Goal: Task Accomplishment & Management: Manage account settings

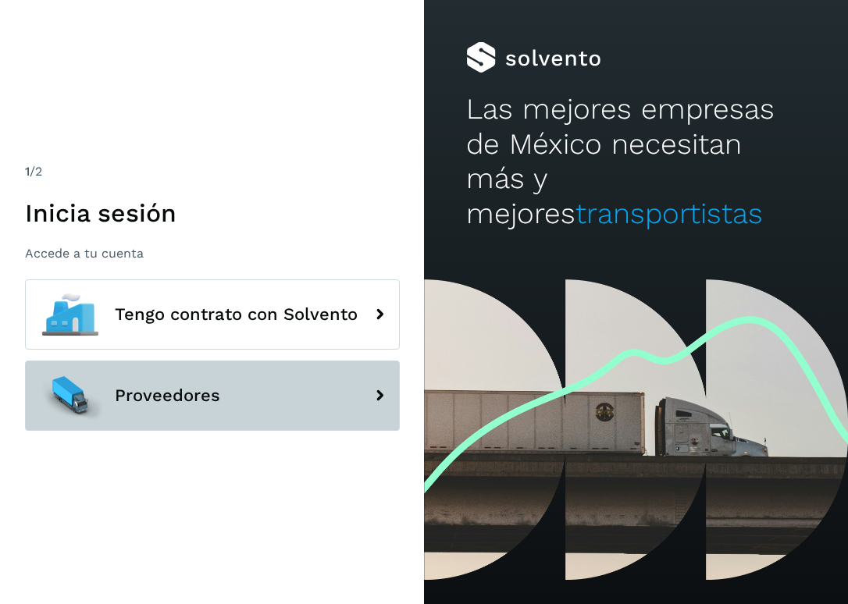
click at [280, 373] on button "Proveedores" at bounding box center [212, 396] width 375 height 70
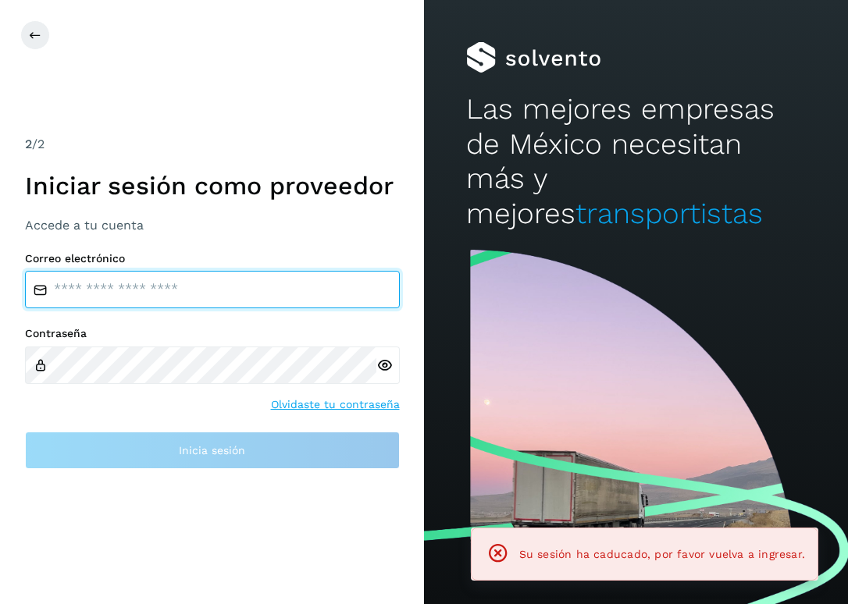
type input "**********"
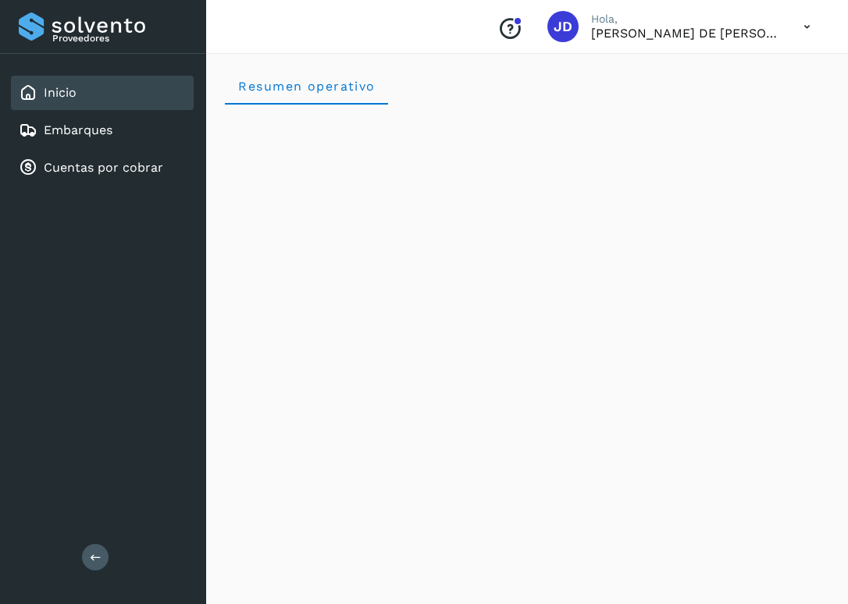
click at [145, 112] on div "Inicio Embarques Cuentas por cobrar" at bounding box center [103, 130] width 206 height 153
click at [126, 166] on link "Cuentas por cobrar" at bounding box center [103, 167] width 119 height 15
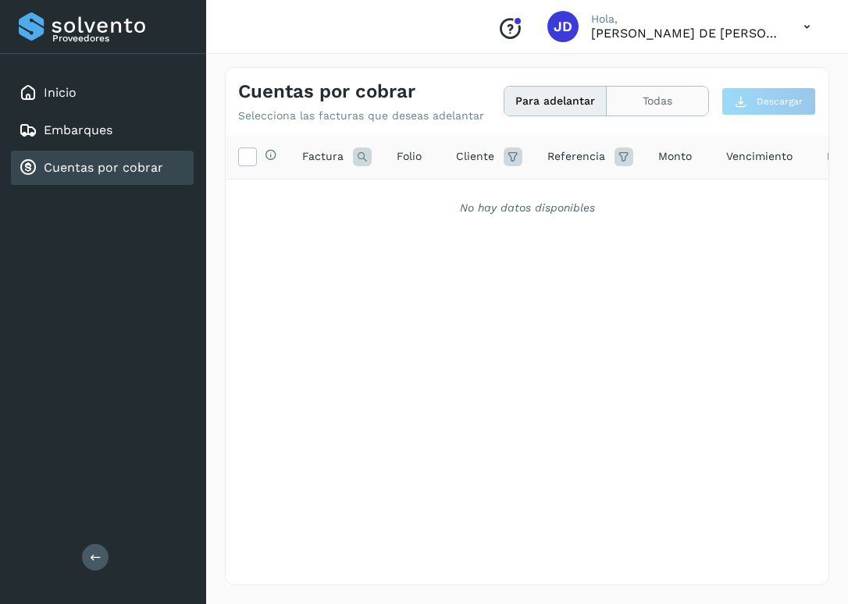
click at [648, 103] on button "Todas" at bounding box center [658, 101] width 102 height 29
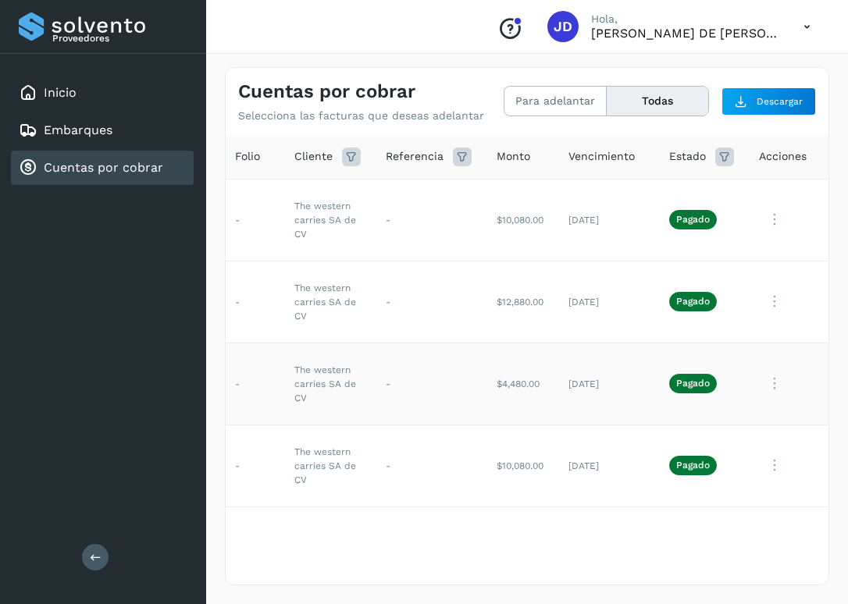
scroll to position [0, 164]
click at [775, 379] on icon at bounding box center [774, 384] width 31 height 32
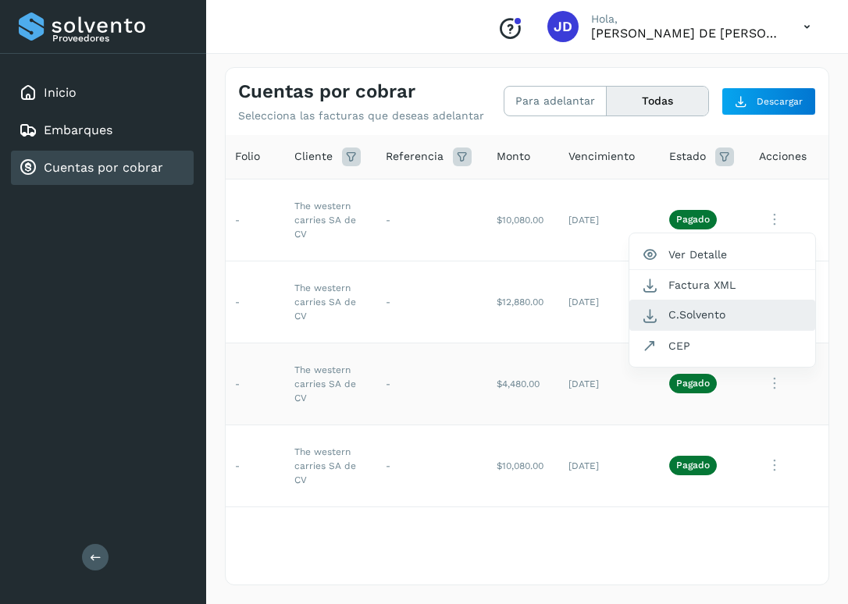
click at [729, 310] on button "C.Solvento" at bounding box center [722, 315] width 186 height 30
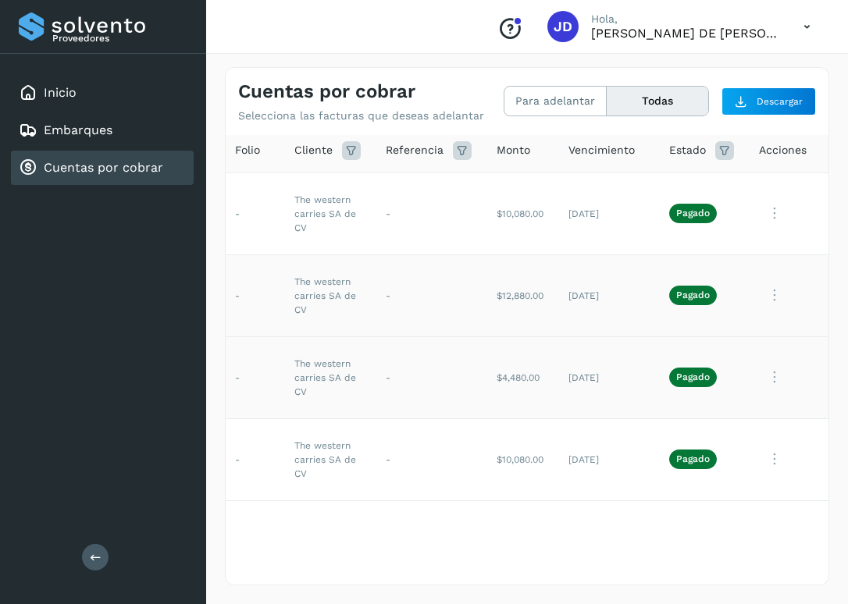
scroll to position [6, 164]
click at [779, 301] on icon at bounding box center [774, 296] width 31 height 32
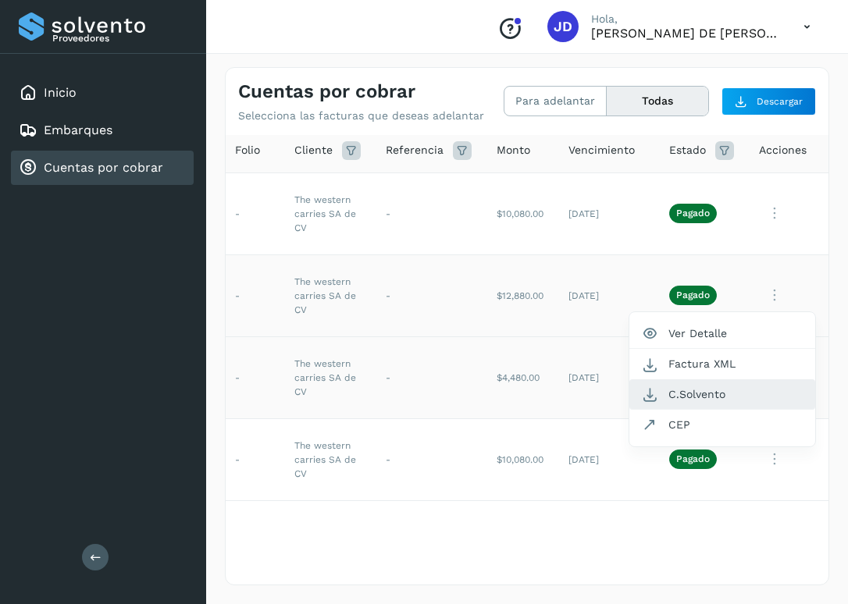
click at [702, 397] on button "C.Solvento" at bounding box center [722, 394] width 186 height 30
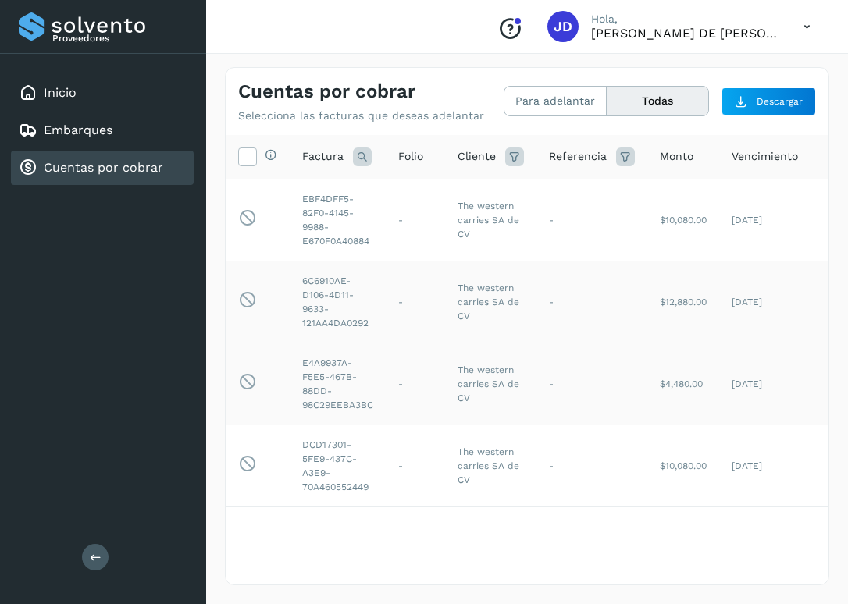
scroll to position [0, 0]
